Goal: Find specific page/section: Find specific page/section

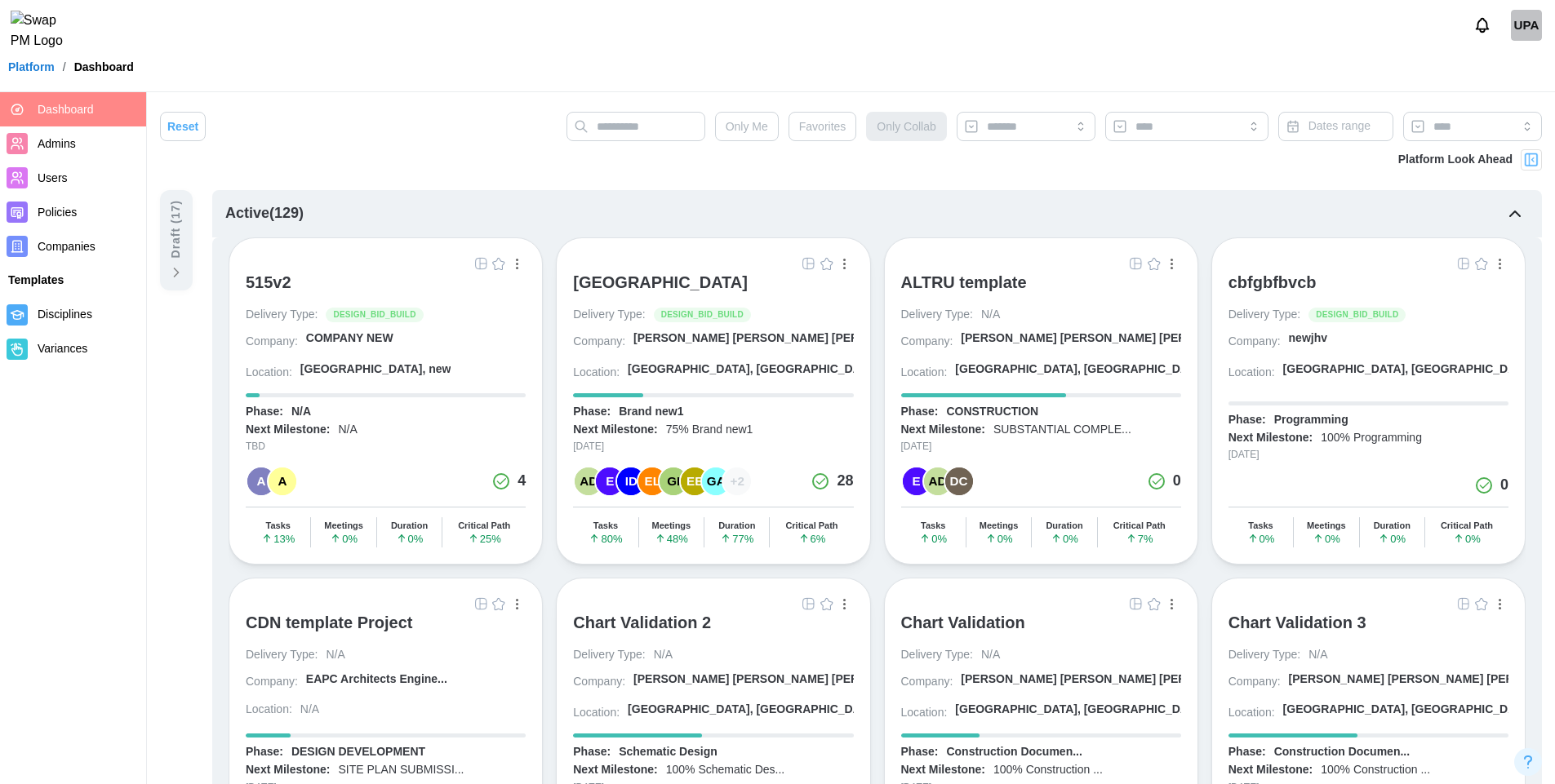
click at [806, 262] on img "button" at bounding box center [808, 263] width 13 height 13
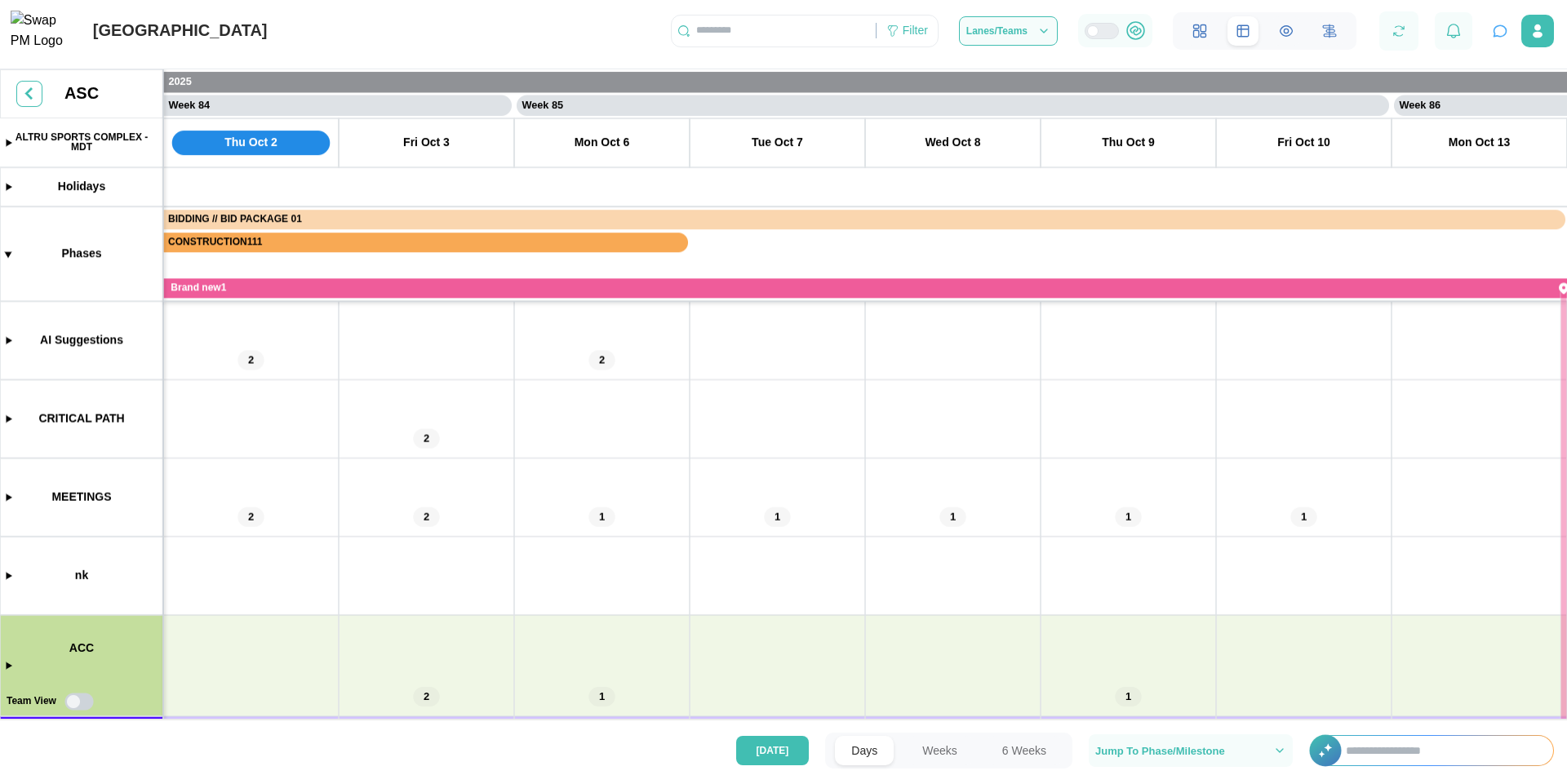
scroll to position [109, 0]
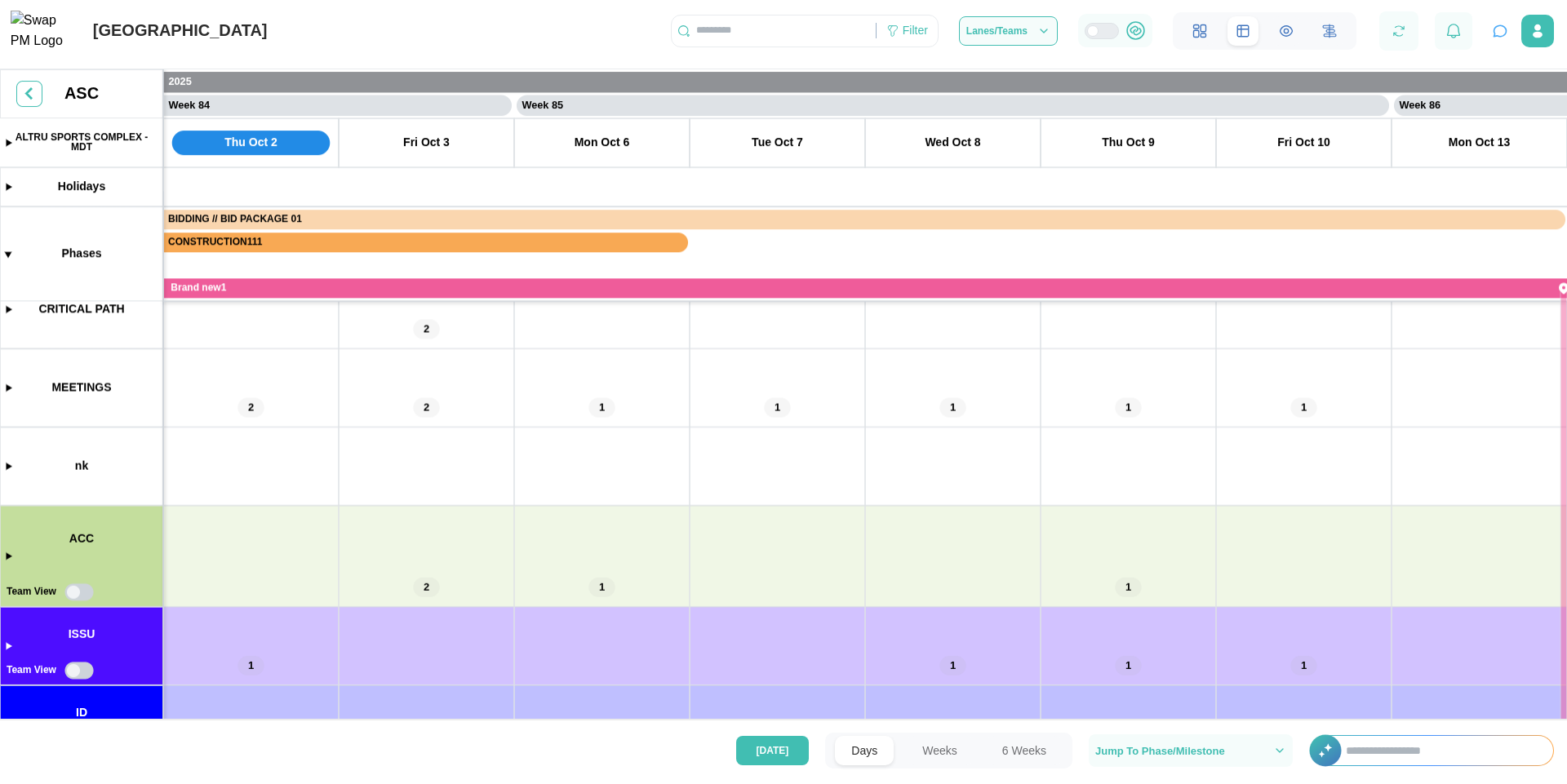
click at [74, 591] on canvas at bounding box center [784, 397] width 1567 height 656
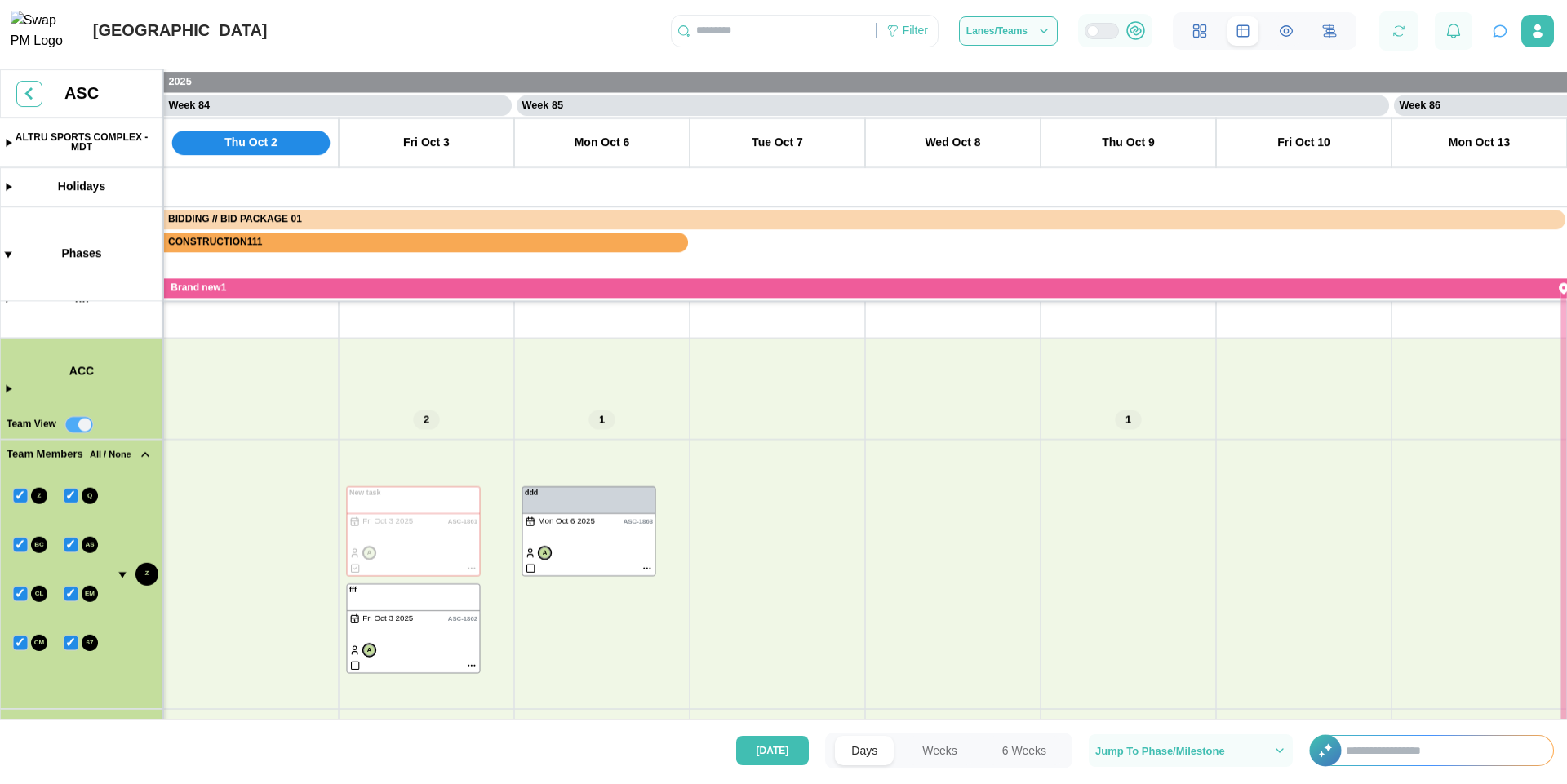
scroll to position [330, 0]
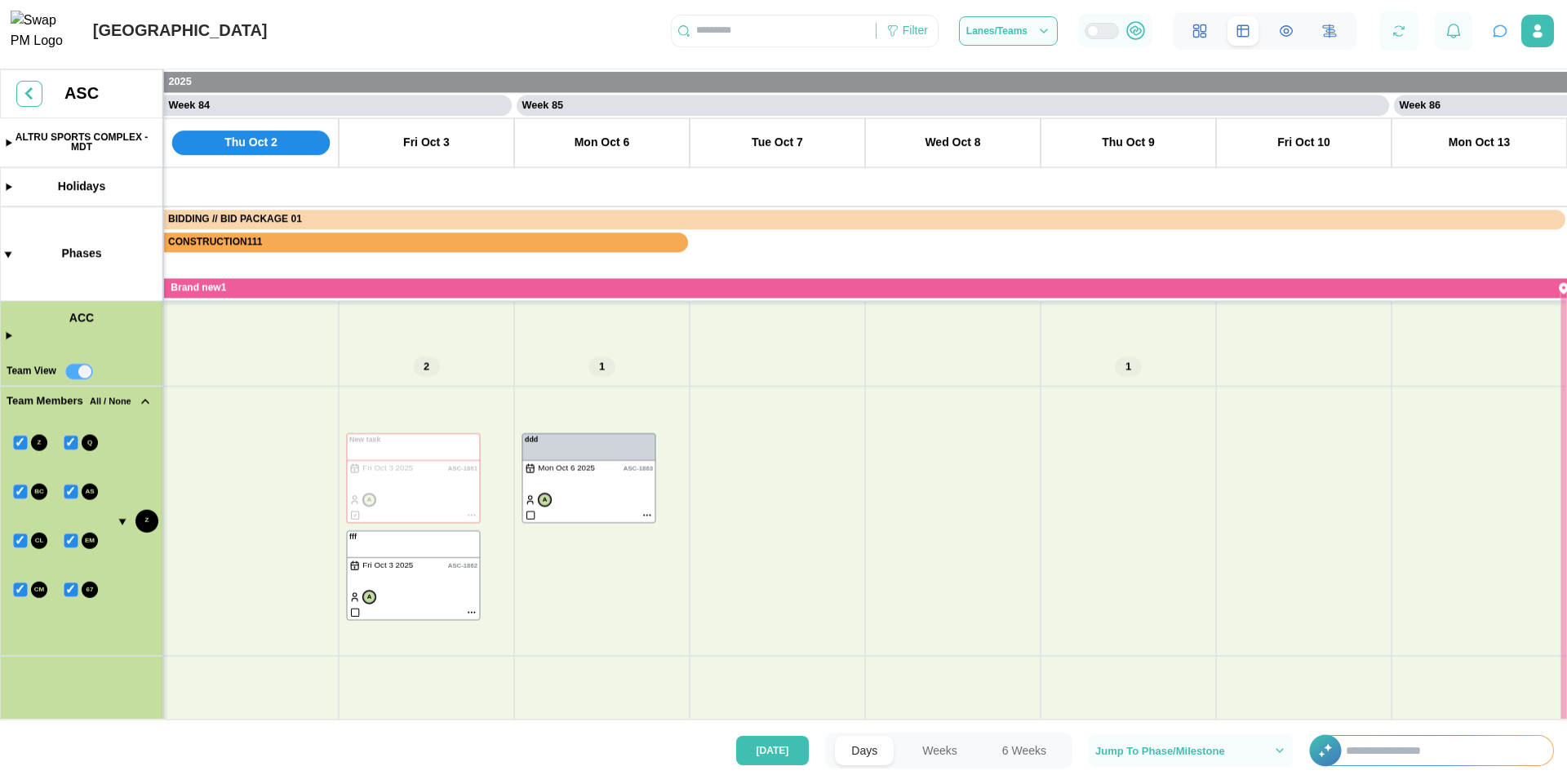
click at [84, 373] on canvas at bounding box center [784, 397] width 1567 height 656
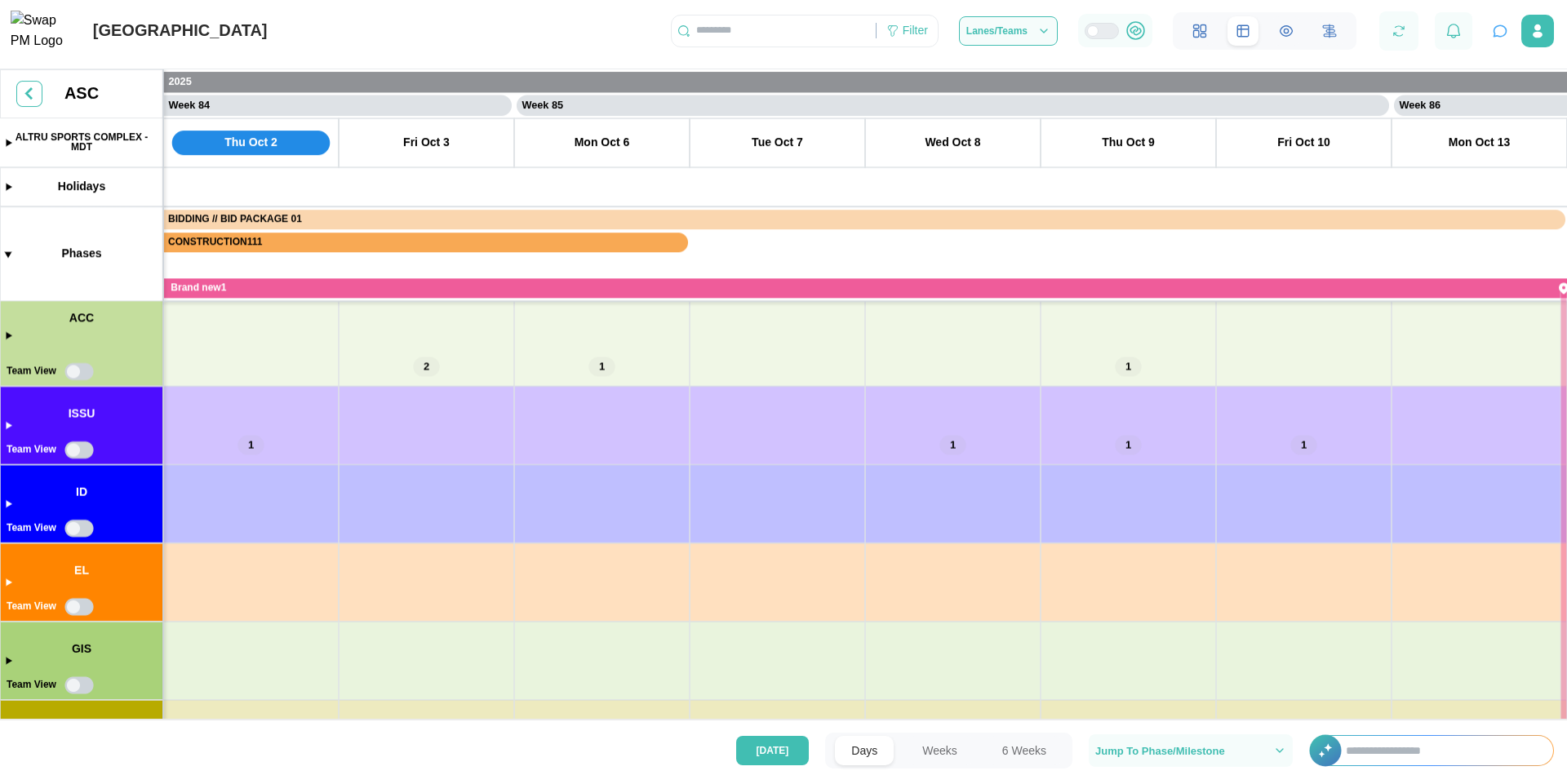
click at [77, 530] on canvas at bounding box center [784, 397] width 1567 height 656
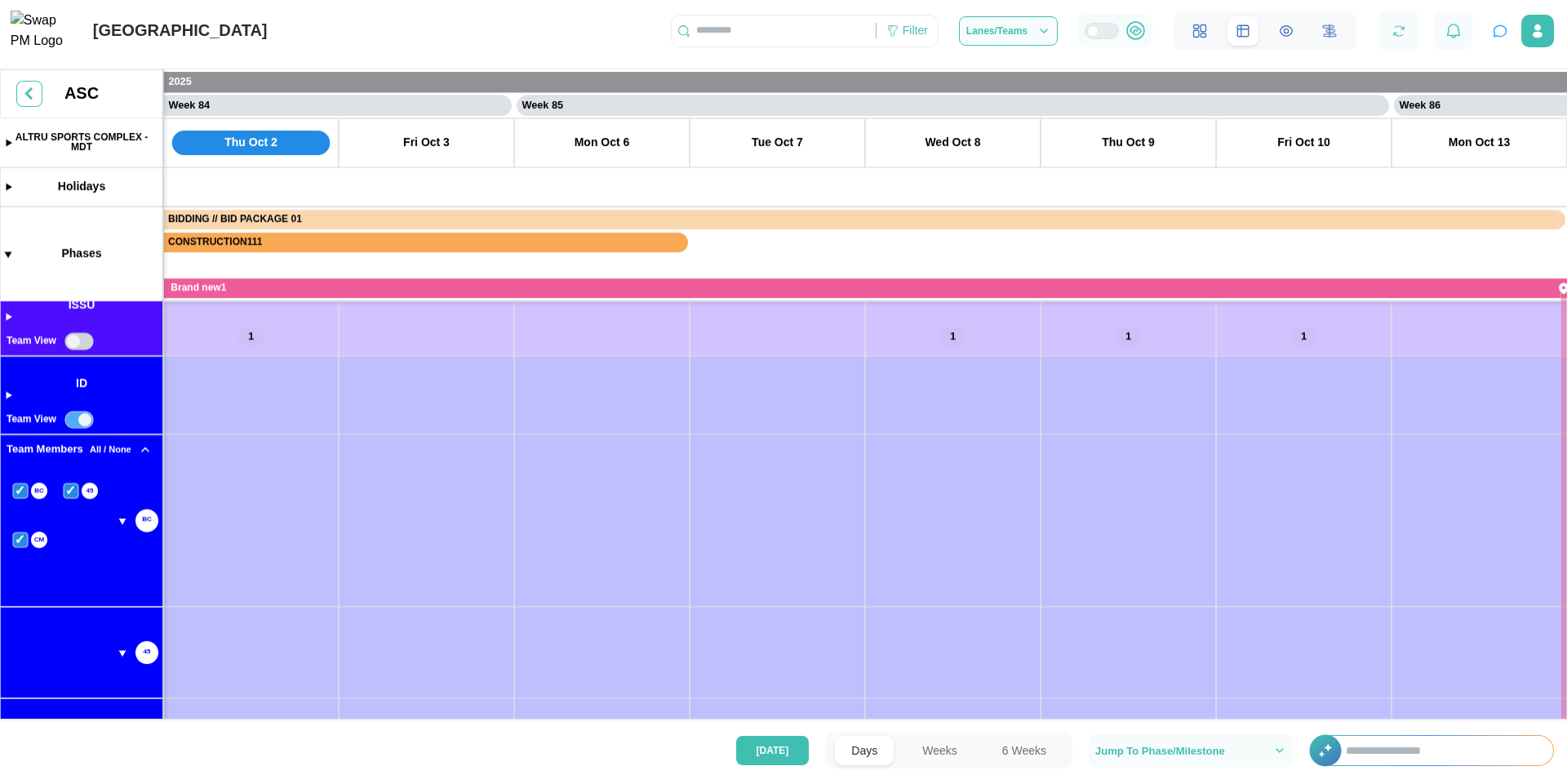
scroll to position [450, 0]
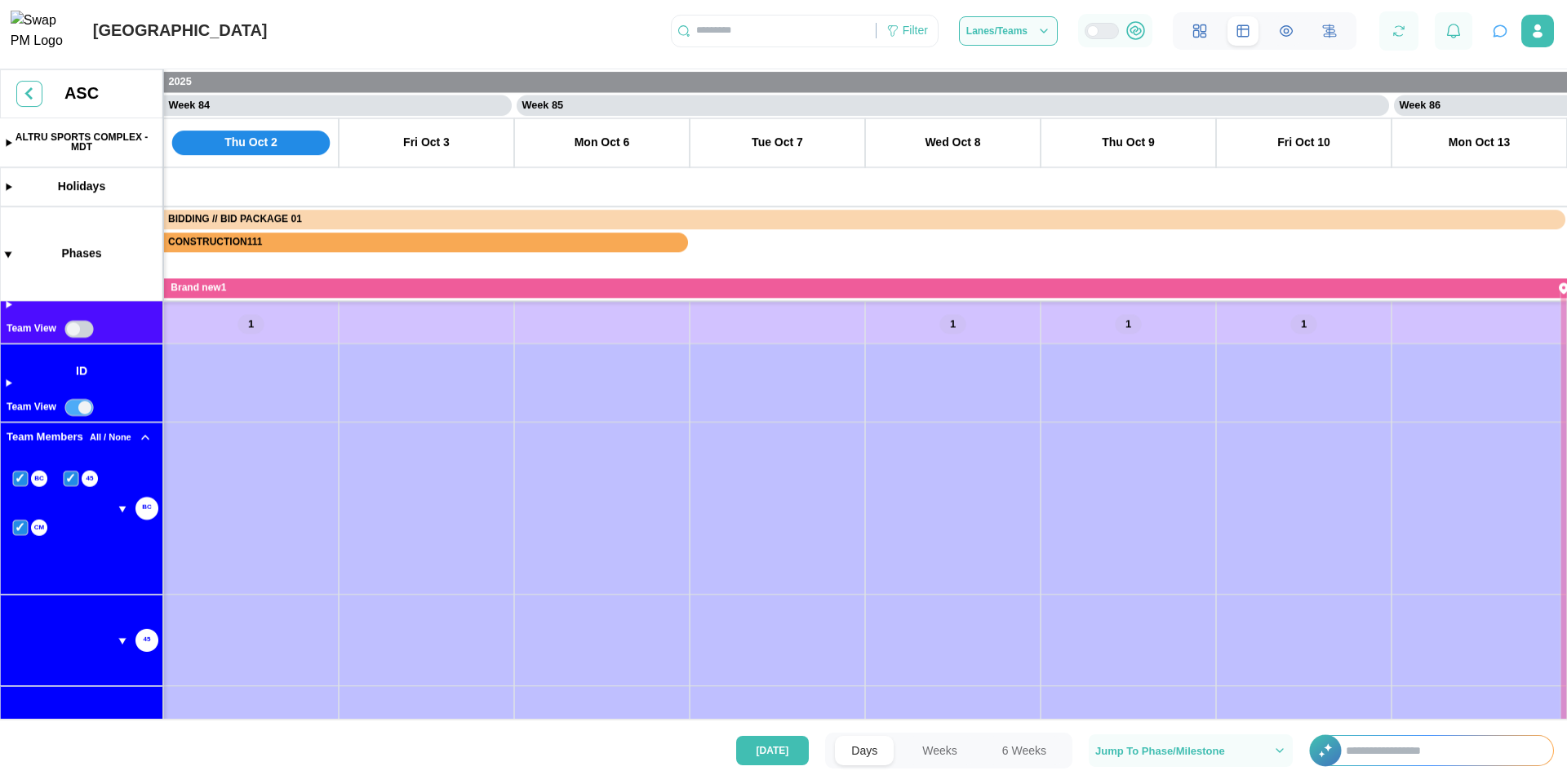
click at [145, 437] on canvas at bounding box center [784, 397] width 1567 height 656
click at [70, 482] on canvas at bounding box center [784, 397] width 1567 height 656
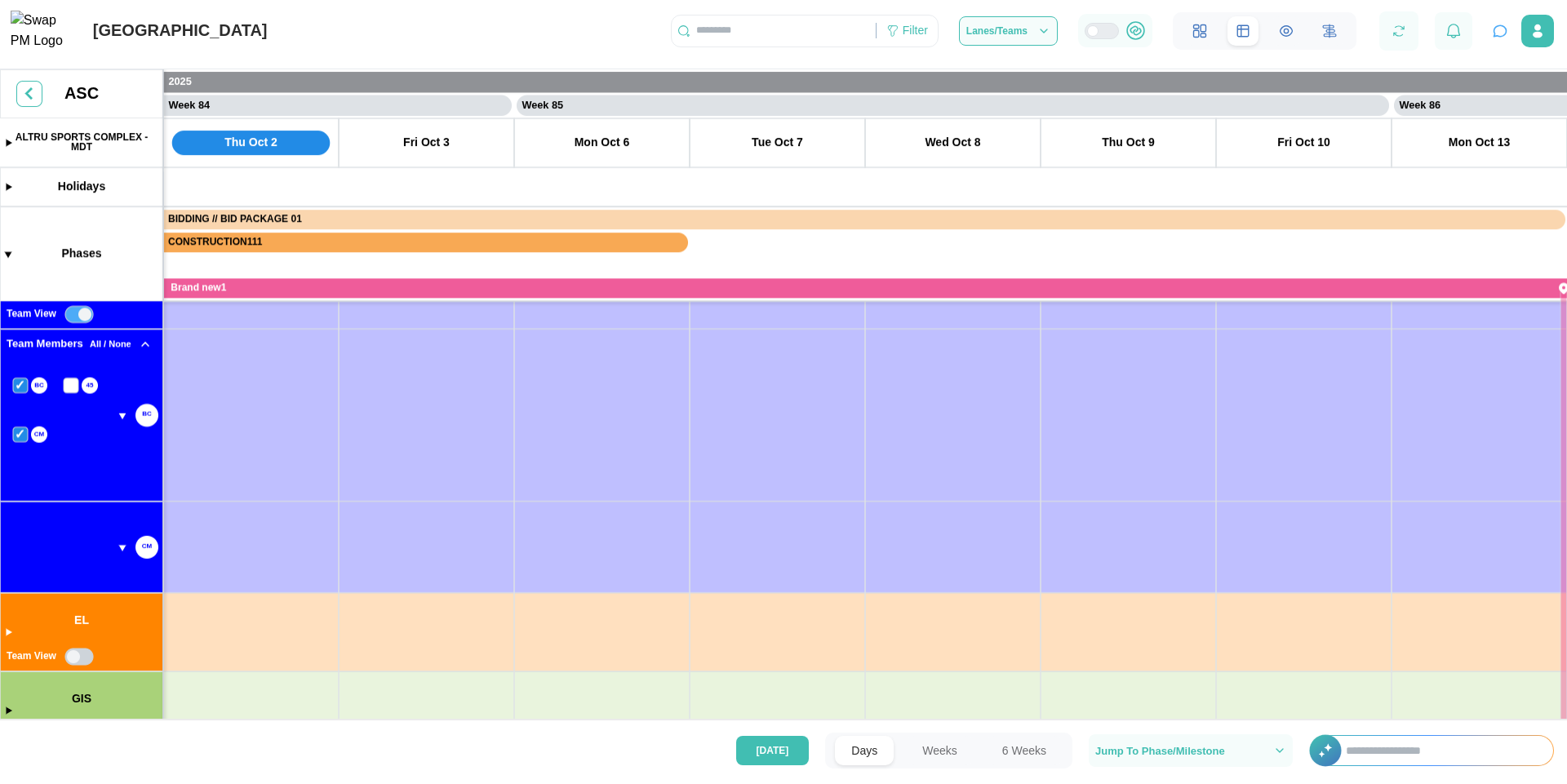
scroll to position [617, 0]
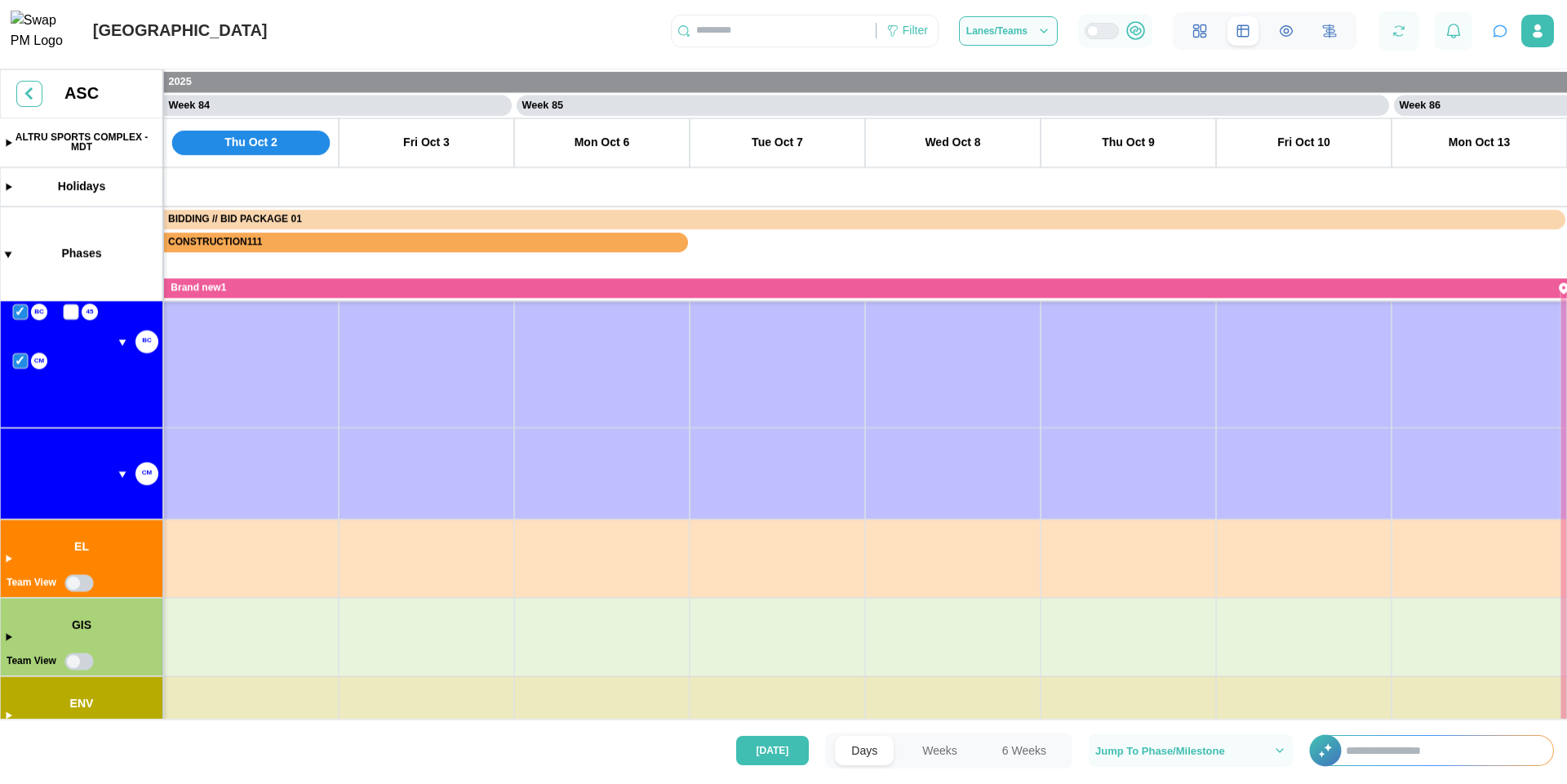
click at [17, 361] on canvas at bounding box center [784, 397] width 1567 height 656
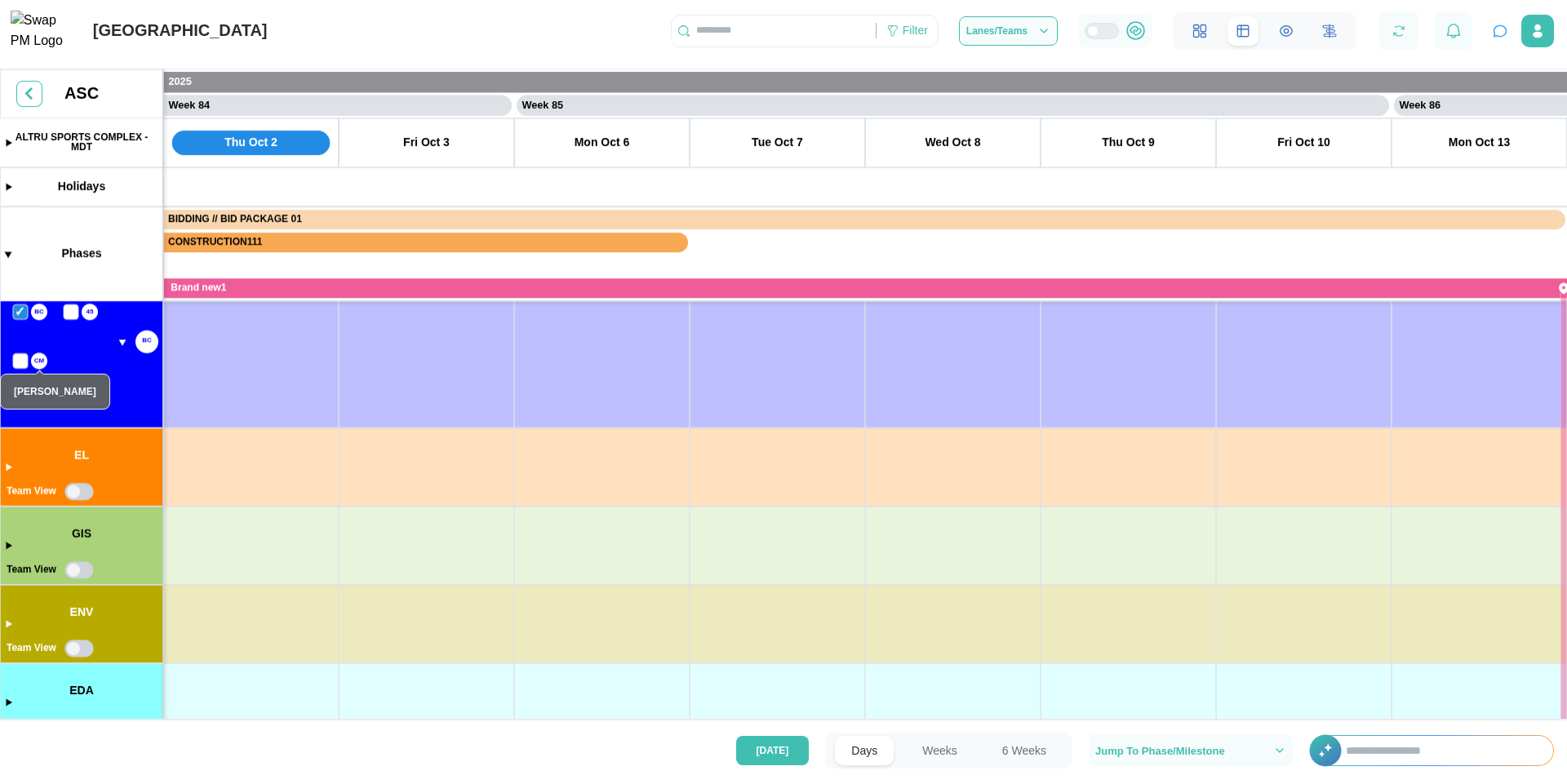
click at [74, 492] on canvas at bounding box center [784, 397] width 1567 height 656
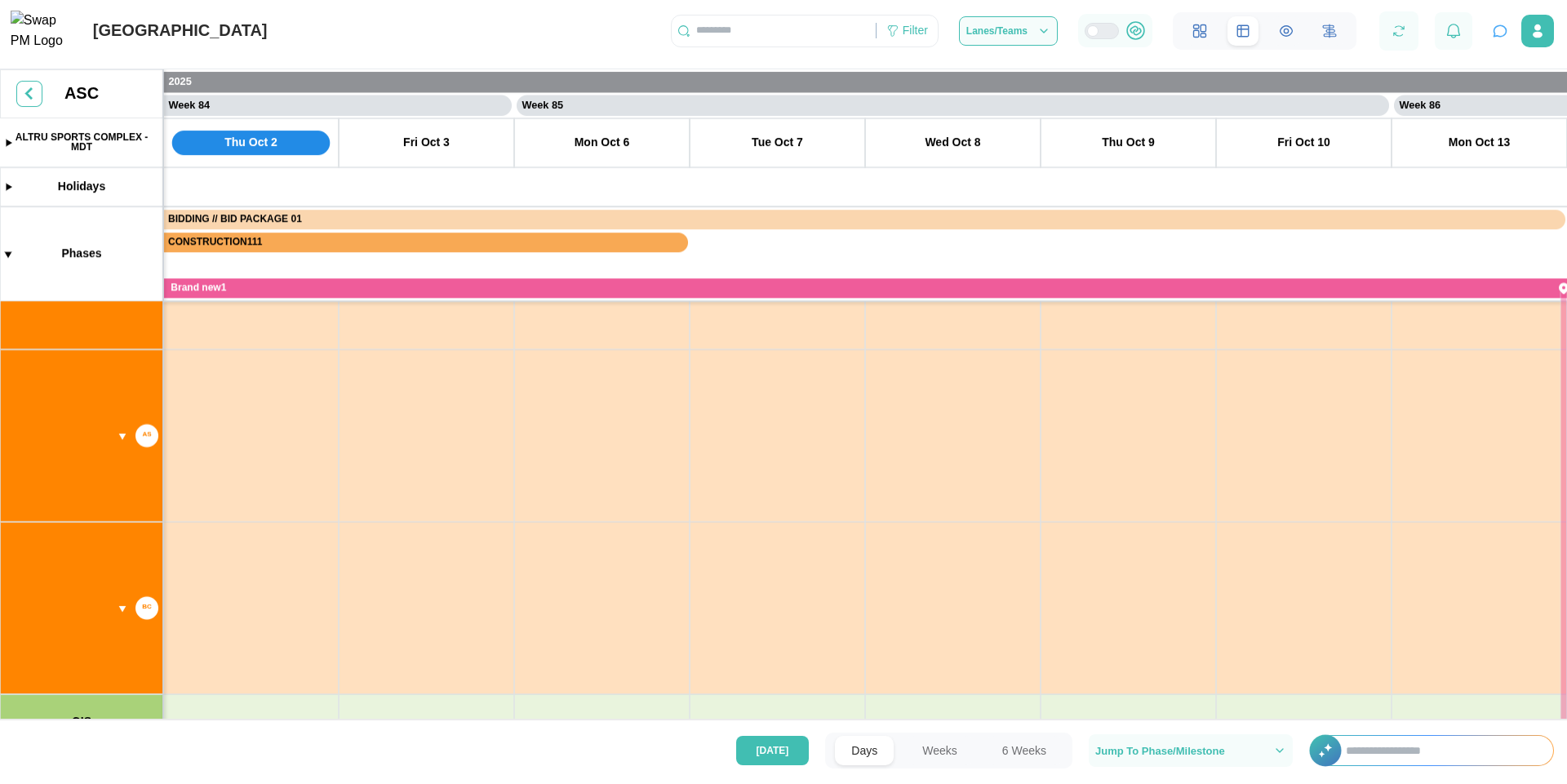
scroll to position [1279, 0]
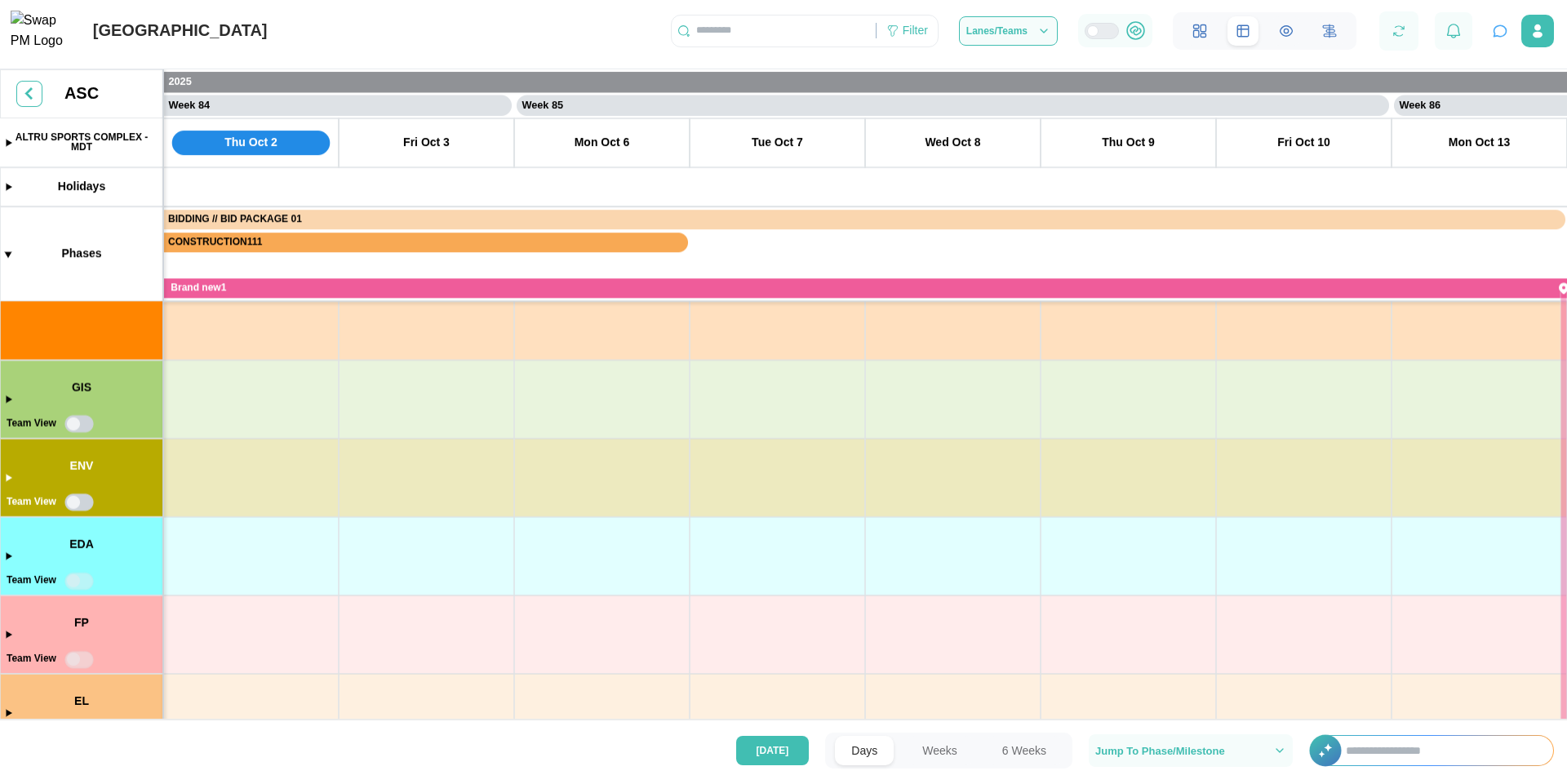
click at [73, 426] on canvas at bounding box center [784, 397] width 1567 height 656
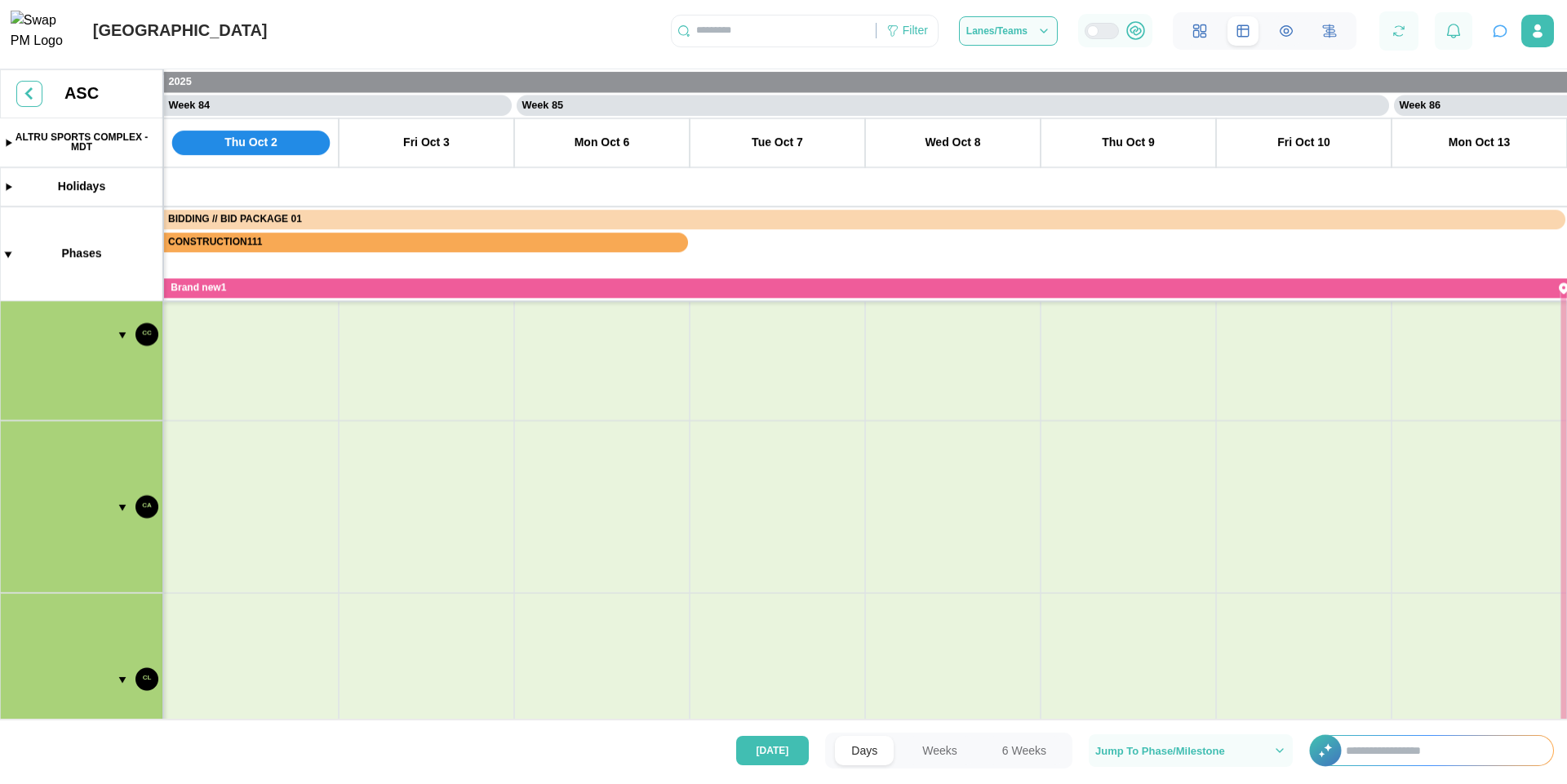
scroll to position [2006, 0]
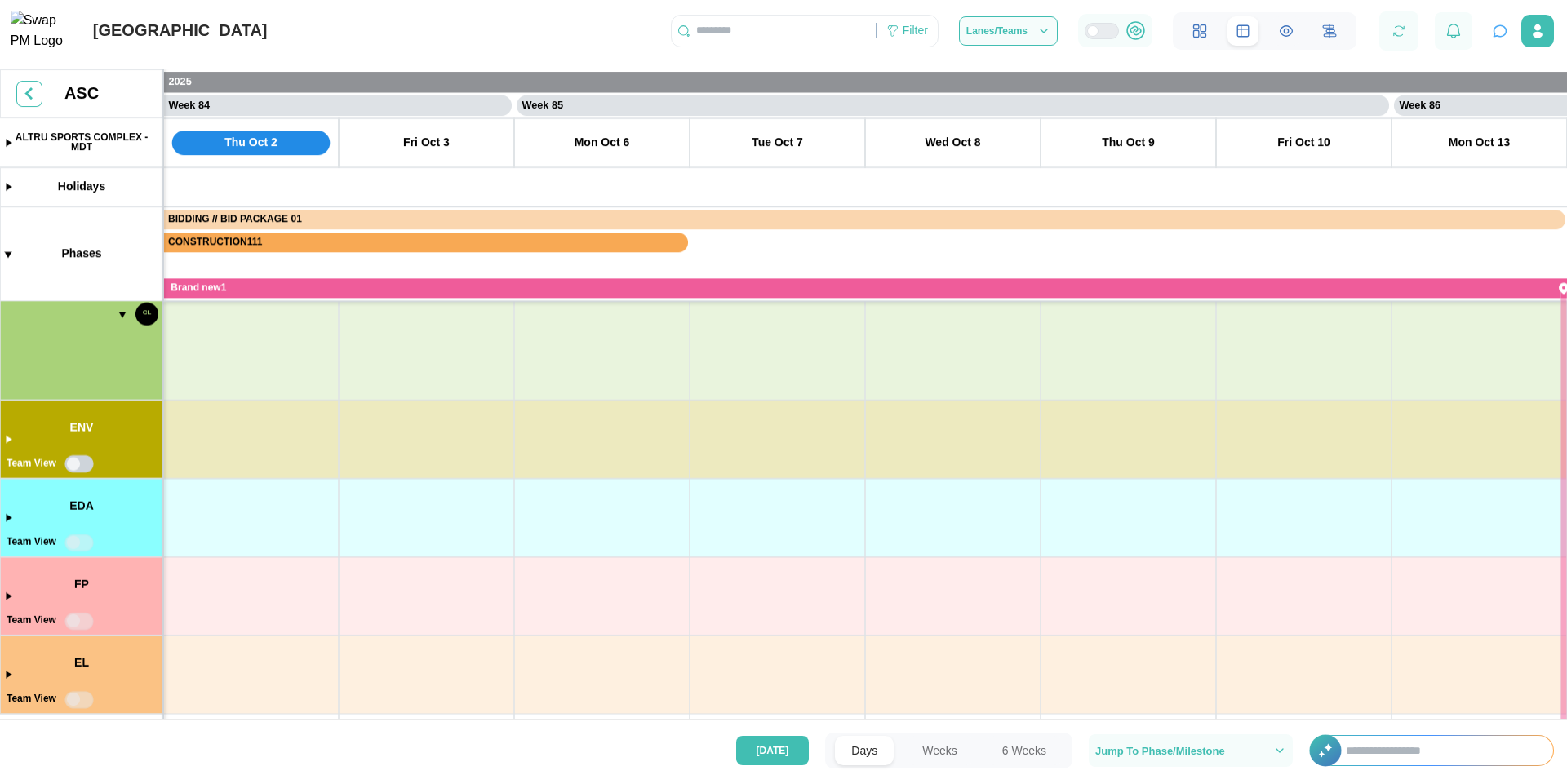
click at [70, 463] on canvas at bounding box center [784, 397] width 1567 height 656
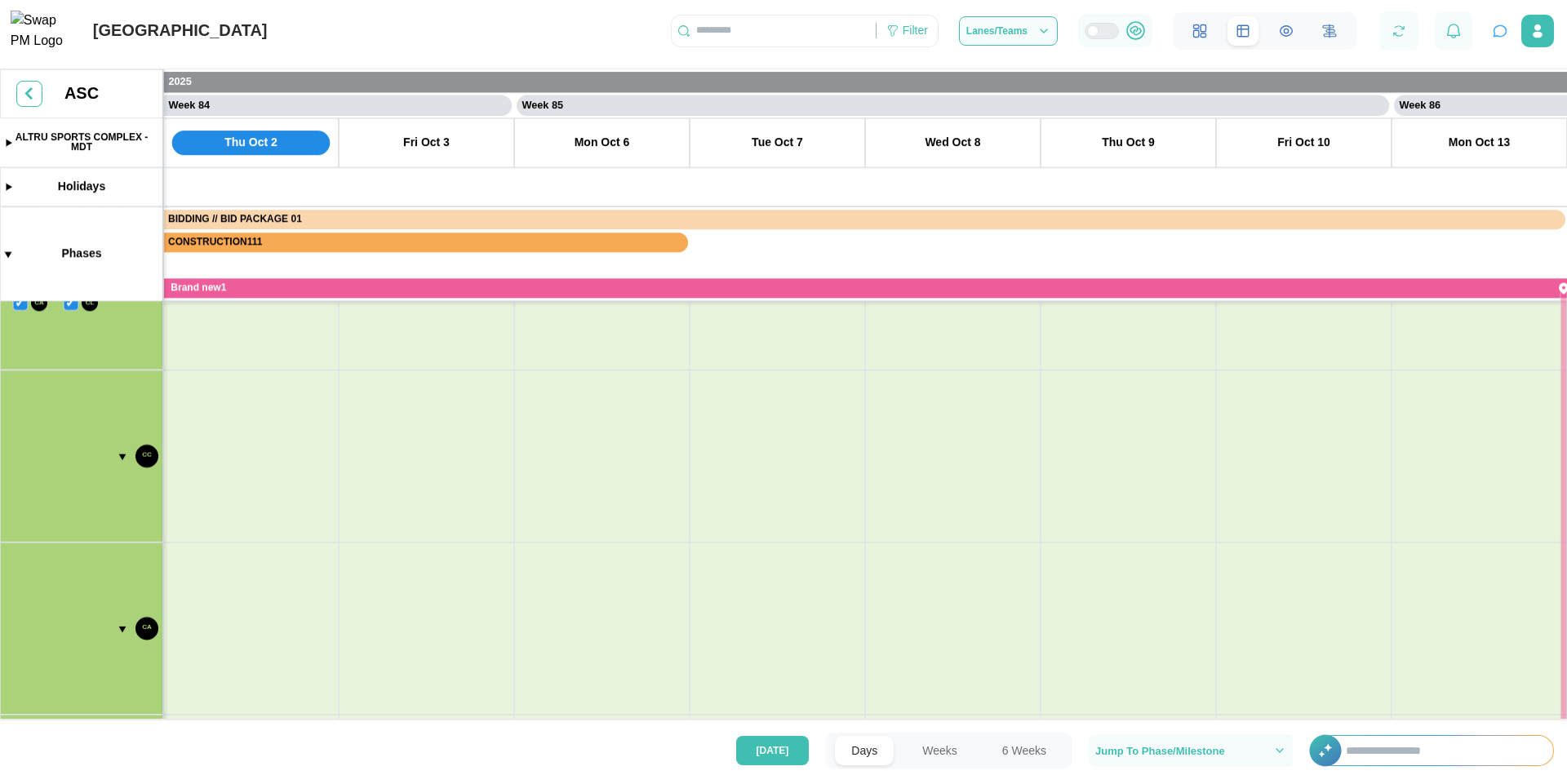
scroll to position [2196, 0]
